Goal: Transaction & Acquisition: Purchase product/service

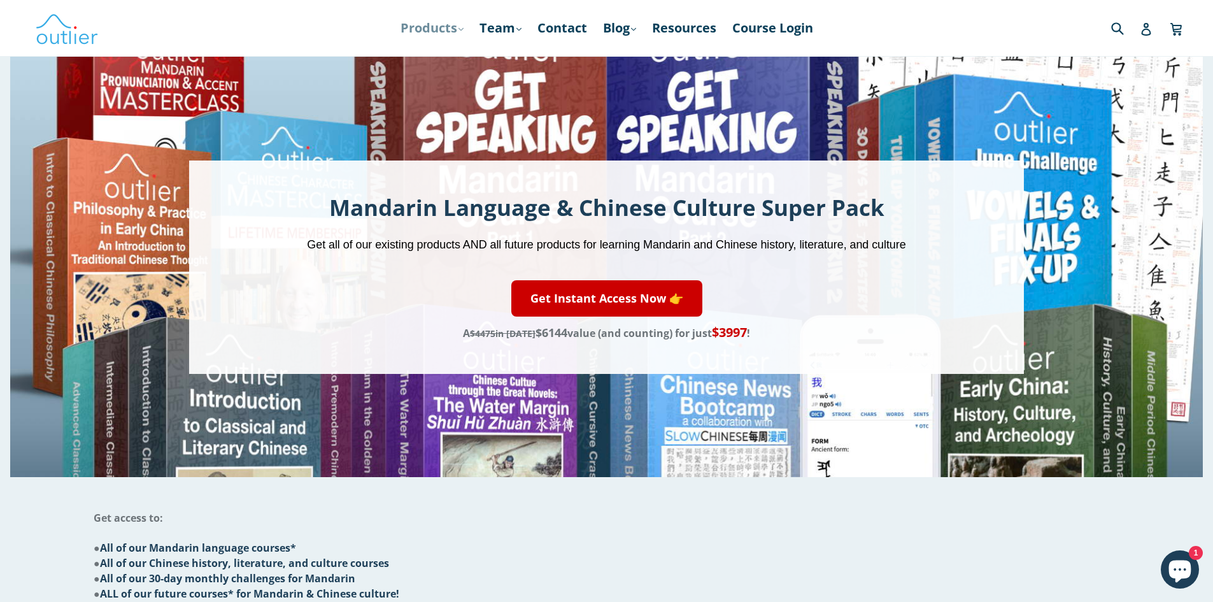
click at [444, 36] on link "Products .cls-1{fill:#231f20} expand" at bounding box center [432, 28] width 76 height 23
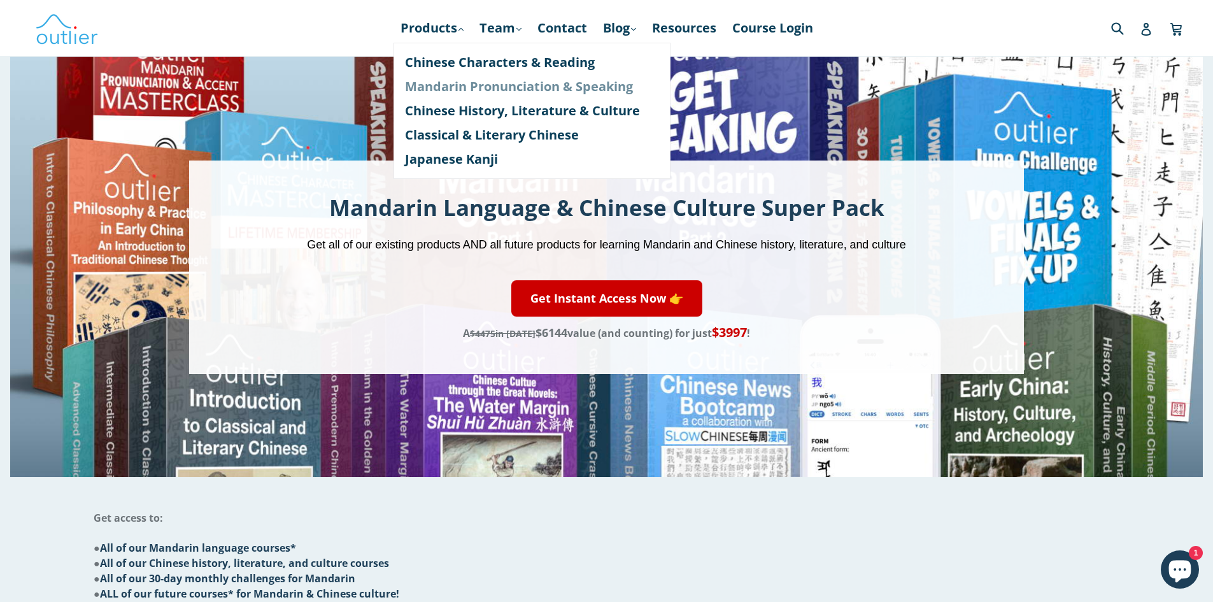
click at [449, 85] on link "Mandarin Pronunciation & Speaking" at bounding box center [532, 86] width 254 height 24
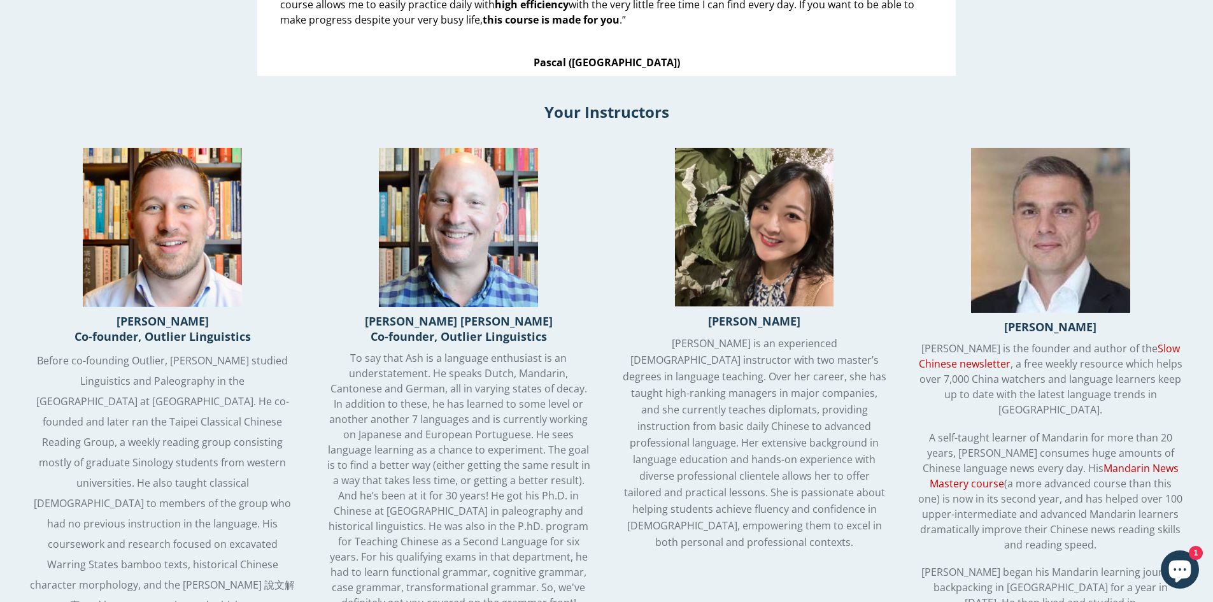
scroll to position [1426, 0]
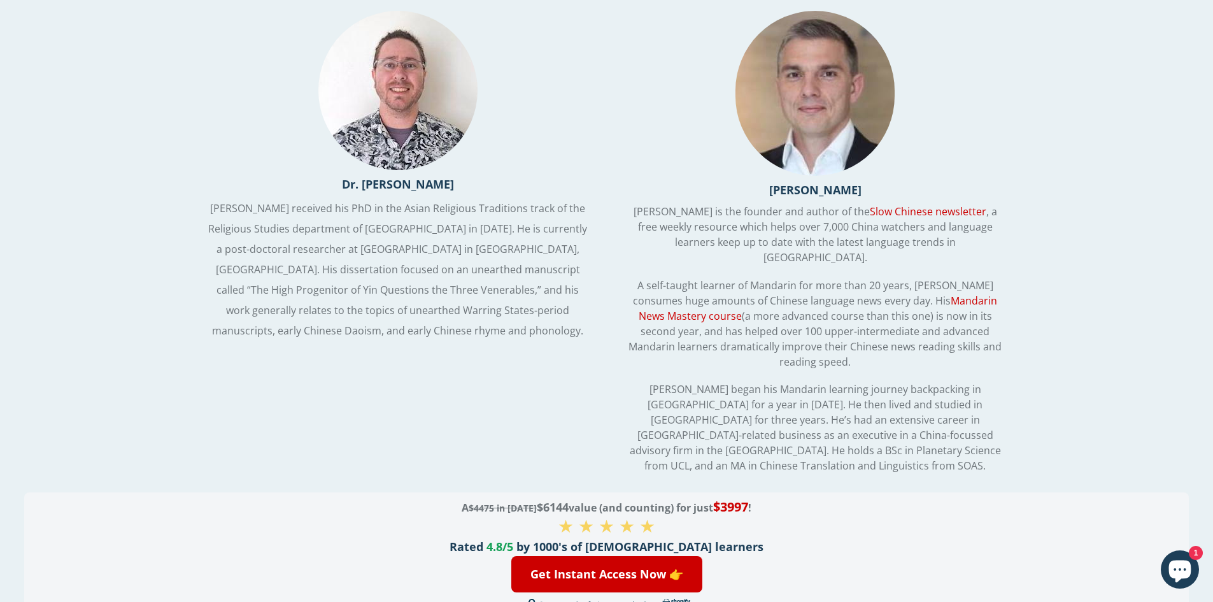
scroll to position [2753, 0]
